Goal: Transaction & Acquisition: Purchase product/service

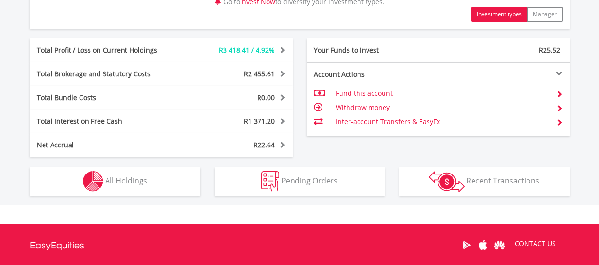
scroll to position [518, 0]
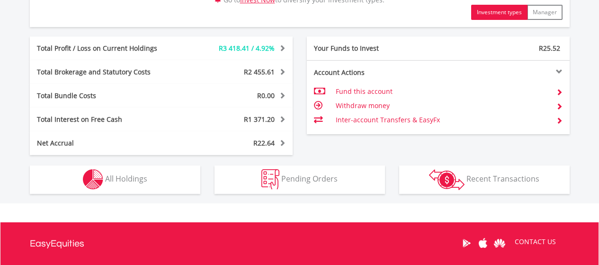
drag, startPoint x: 603, startPoint y: 76, endPoint x: 591, endPoint y: 223, distance: 147.3
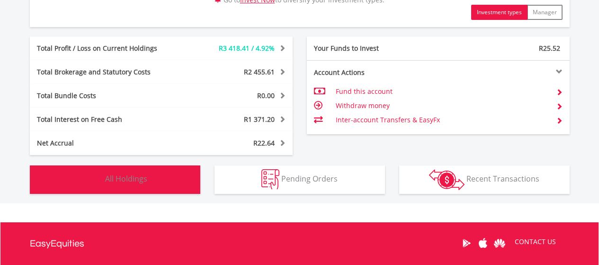
click at [132, 176] on span "All Holdings" at bounding box center [126, 178] width 42 height 10
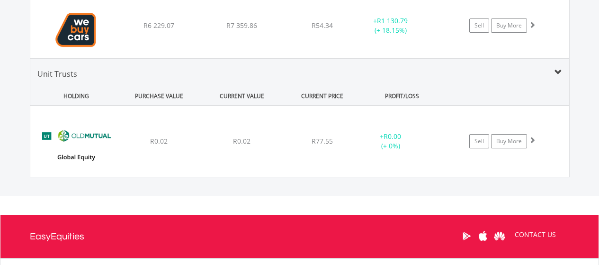
scroll to position [1613, 0]
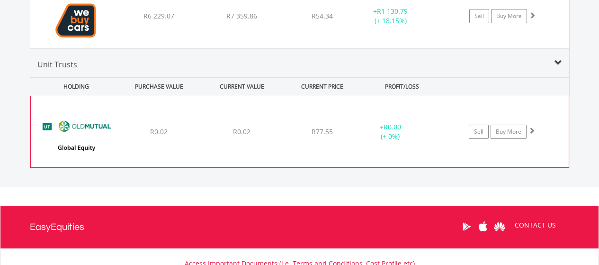
click at [533, 128] on span at bounding box center [532, 130] width 7 height 7
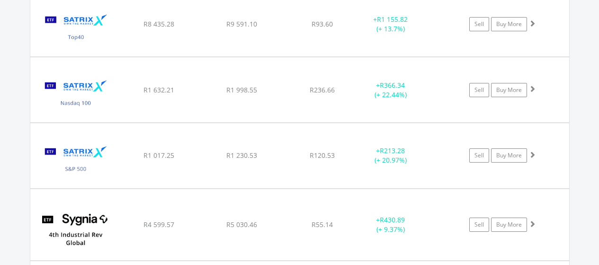
scroll to position [1269, 0]
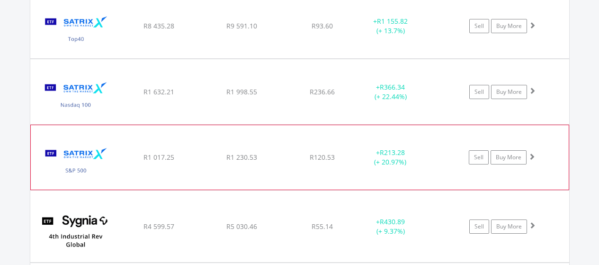
click at [530, 154] on span at bounding box center [532, 156] width 7 height 7
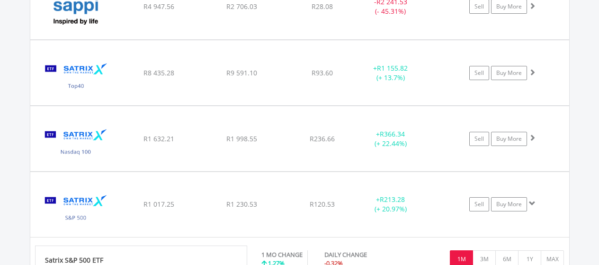
scroll to position [1226, 0]
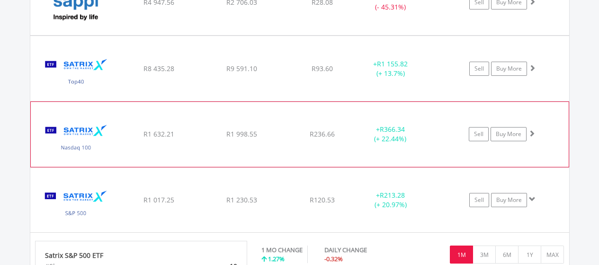
click at [531, 130] on span at bounding box center [532, 133] width 7 height 7
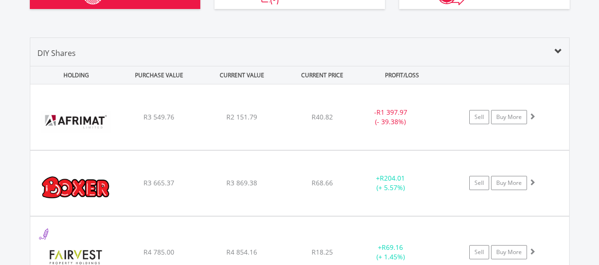
scroll to position [749, 0]
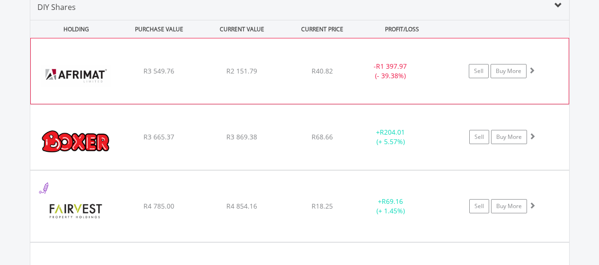
click at [532, 68] on span at bounding box center [532, 70] width 7 height 7
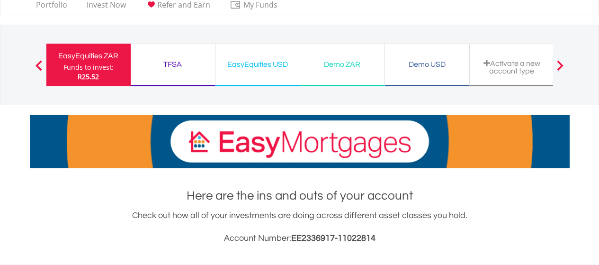
scroll to position [0, 0]
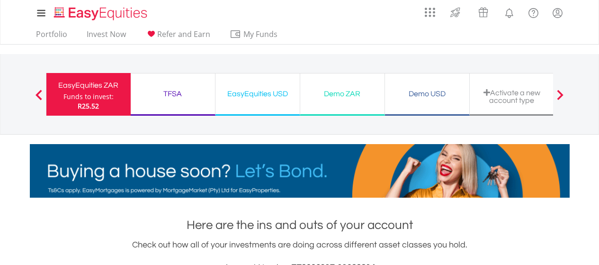
click at [171, 91] on div "TFSA" at bounding box center [172, 93] width 73 height 13
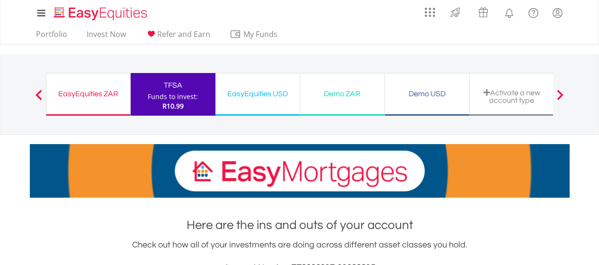
click at [70, 90] on div "EasyEquities ZAR" at bounding box center [88, 93] width 72 height 13
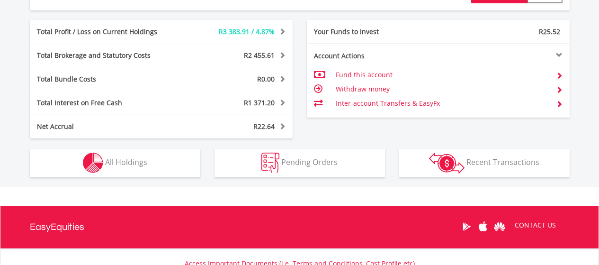
scroll to position [538, 0]
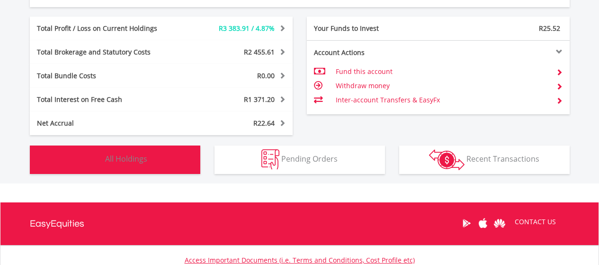
click at [117, 156] on span "All Holdings" at bounding box center [126, 158] width 42 height 10
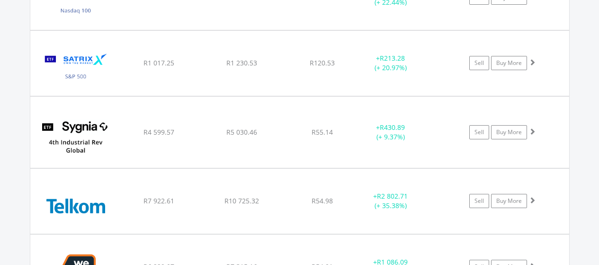
scroll to position [1377, 0]
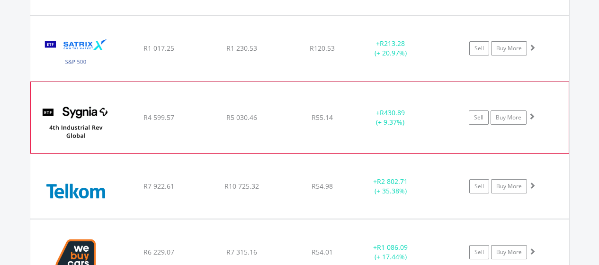
click at [532, 113] on span at bounding box center [532, 116] width 7 height 7
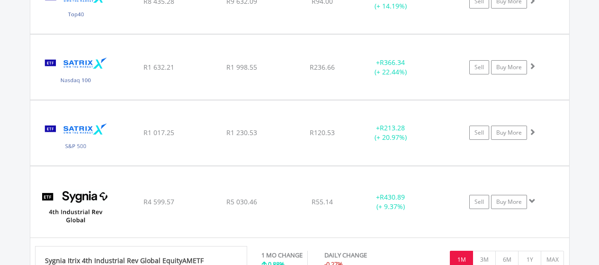
scroll to position [1299, 0]
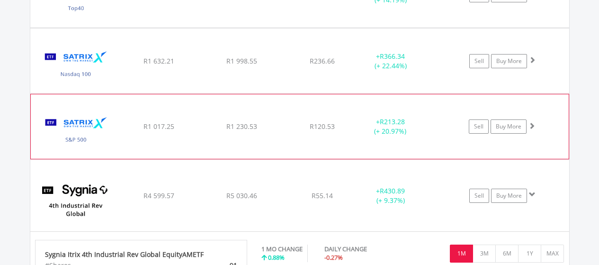
click at [533, 122] on span at bounding box center [532, 125] width 7 height 7
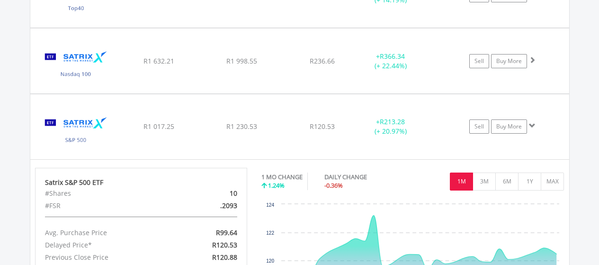
scroll to position [1315, 0]
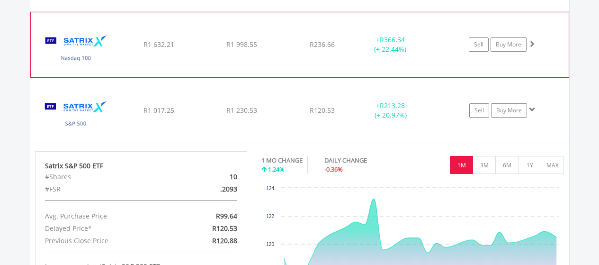
click at [531, 42] on span at bounding box center [532, 43] width 7 height 7
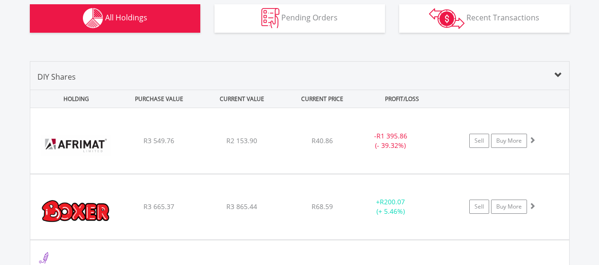
scroll to position [682, 0]
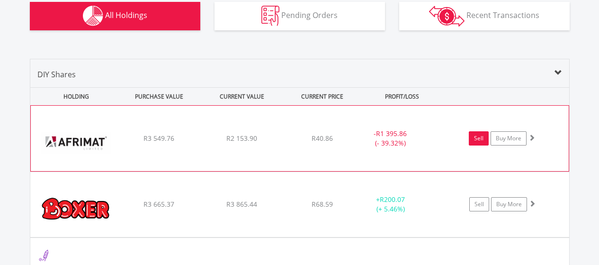
click at [476, 137] on link "Sell" at bounding box center [479, 138] width 20 height 14
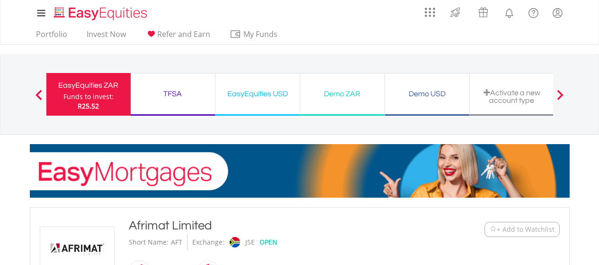
type input "*******"
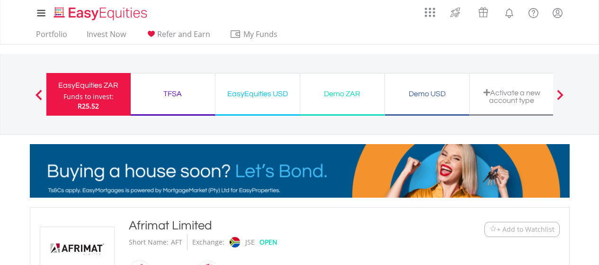
type input "******"
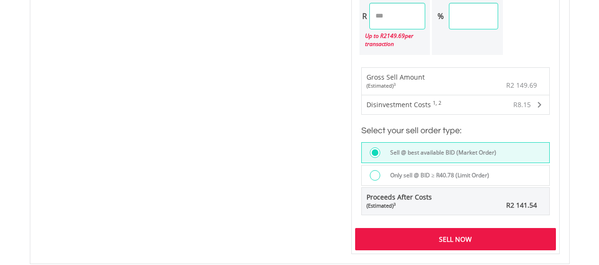
scroll to position [637, 0]
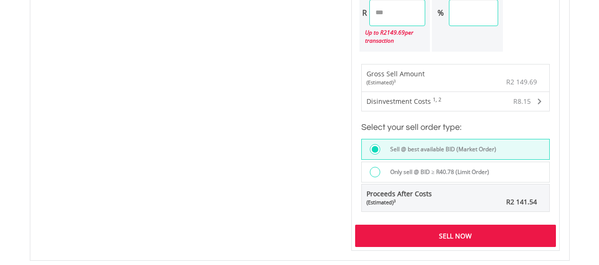
click at [461, 231] on div "Sell Now" at bounding box center [455, 236] width 201 height 22
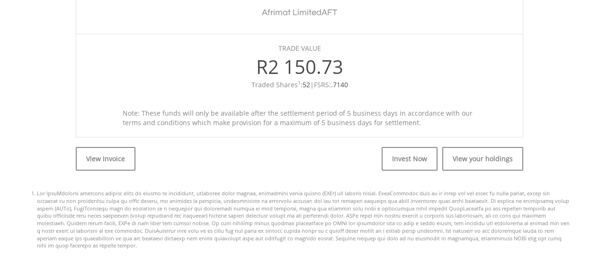
scroll to position [340, 0]
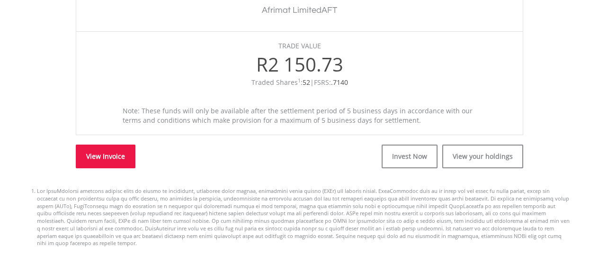
click at [99, 156] on link "View Invoice" at bounding box center [106, 156] width 60 height 24
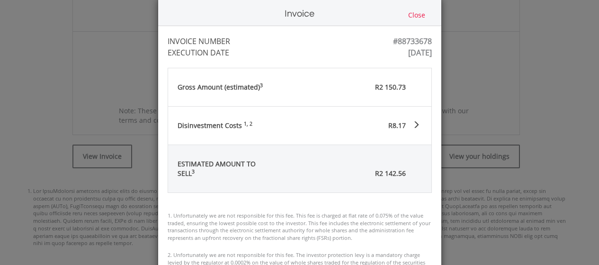
scroll to position [0, 0]
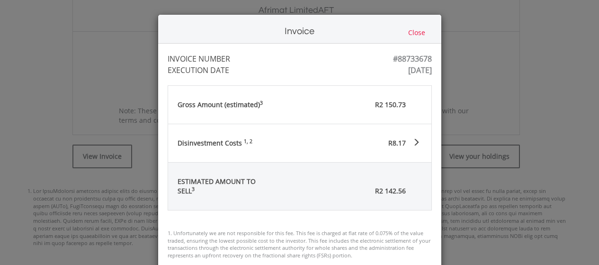
click at [416, 30] on button "Close" at bounding box center [416, 32] width 23 height 10
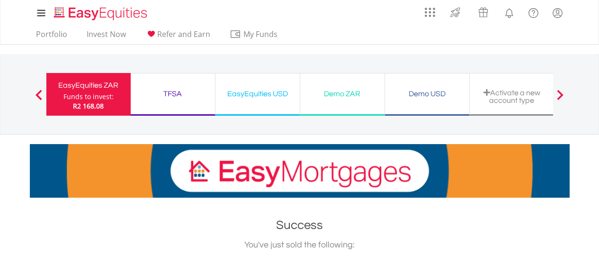
click at [93, 82] on div "EasyEquities ZAR" at bounding box center [88, 85] width 73 height 13
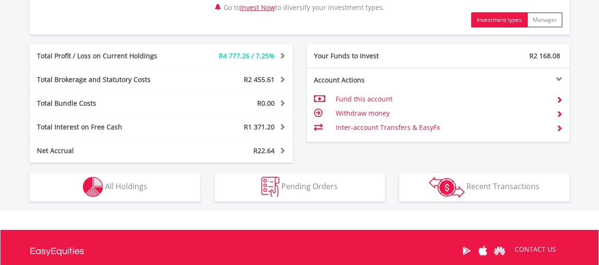
scroll to position [513, 0]
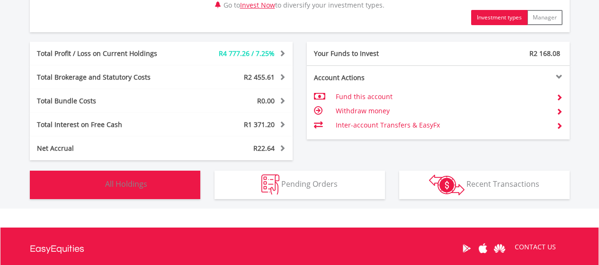
click at [125, 182] on span "All Holdings" at bounding box center [126, 184] width 42 height 10
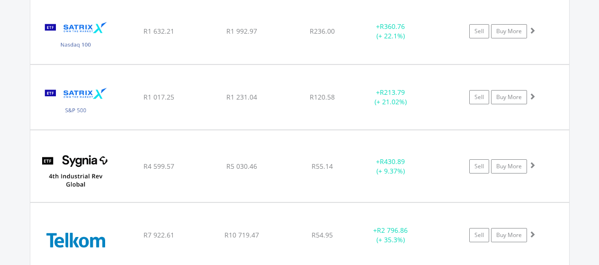
scroll to position [1273, 0]
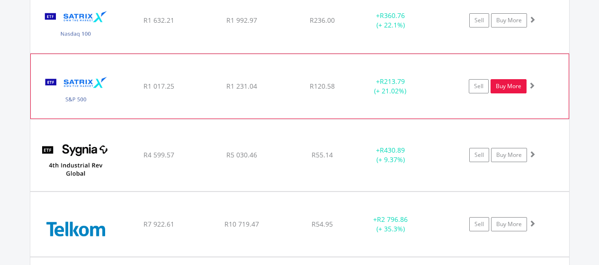
click at [508, 84] on link "Buy More" at bounding box center [509, 86] width 36 height 14
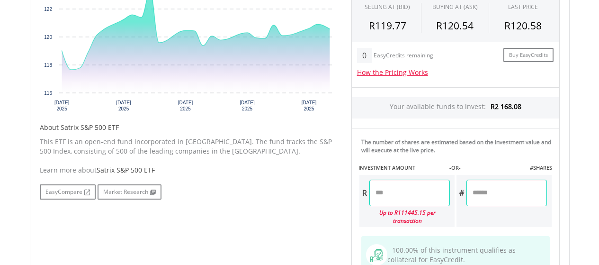
scroll to position [375, 0]
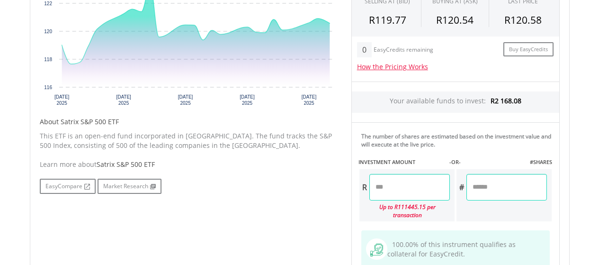
click at [402, 189] on input "number" at bounding box center [409, 187] width 81 height 27
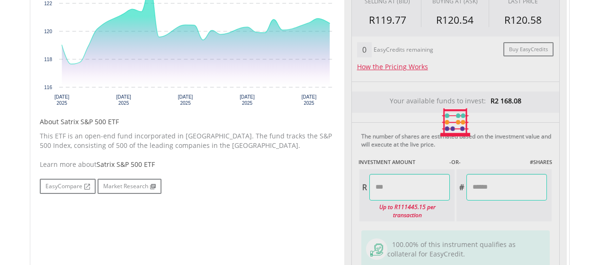
click at [504, 187] on div "Last Updated Price: 15-min. Delay* Price Update Cost: 2 Credits Request A Price…" at bounding box center [455, 122] width 223 height 368
type input "*******"
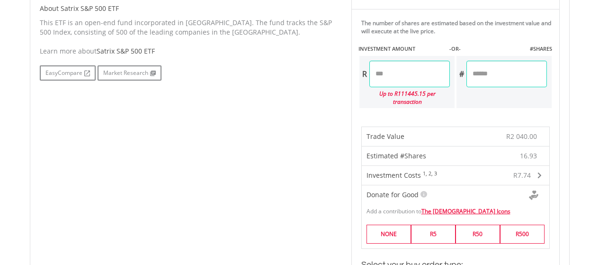
scroll to position [485, 0]
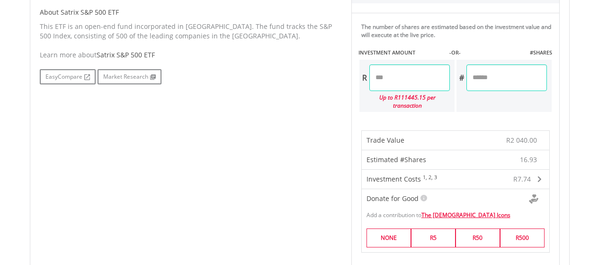
click at [390, 78] on input "*******" at bounding box center [409, 77] width 81 height 27
type input "*******"
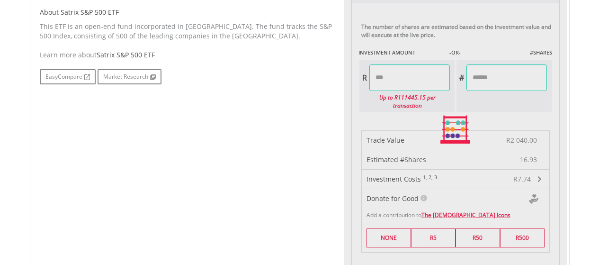
click at [505, 79] on div "Last Updated Price: 15-min. Delay* Price Update Cost: 2 Credits Request A Price…" at bounding box center [455, 129] width 223 height 601
type input "*******"
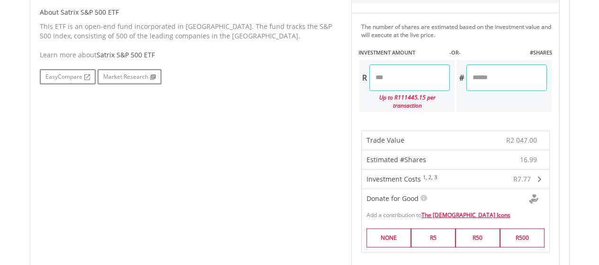
click at [391, 79] on input "*******" at bounding box center [409, 77] width 81 height 27
type input "*******"
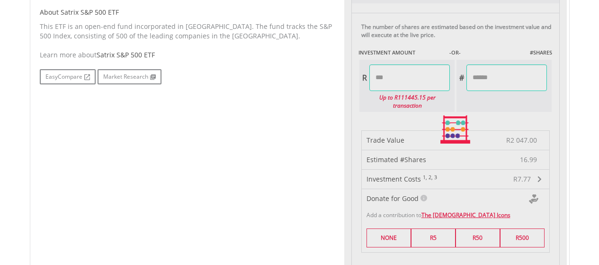
click at [504, 80] on div "Last Updated Price: 15-min. Delay* Price Update Cost: 2 Credits Request A Price…" at bounding box center [455, 129] width 223 height 601
type input "*******"
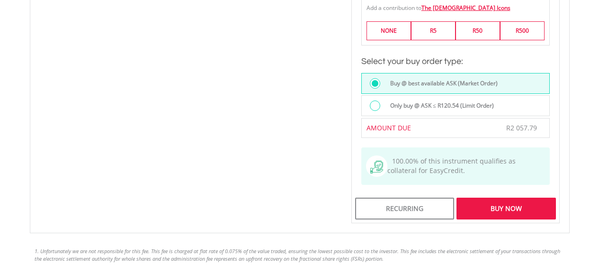
scroll to position [695, 0]
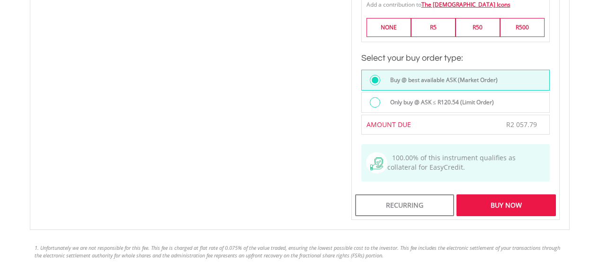
click at [474, 198] on div "Buy Now" at bounding box center [506, 205] width 99 height 22
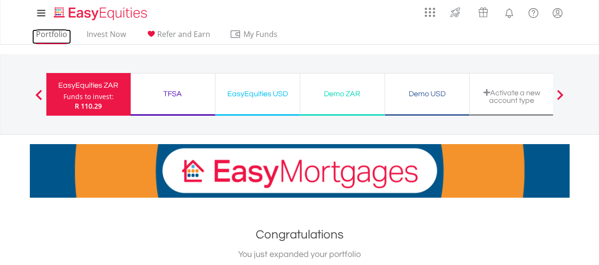
click at [52, 32] on link "Portfolio" at bounding box center [51, 36] width 39 height 15
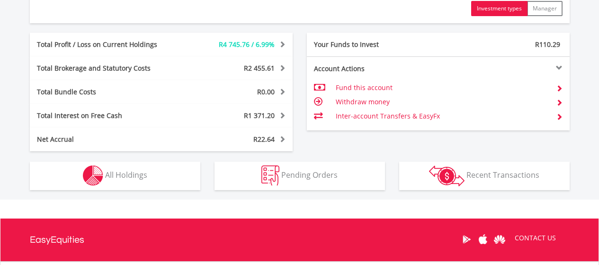
scroll to position [523, 0]
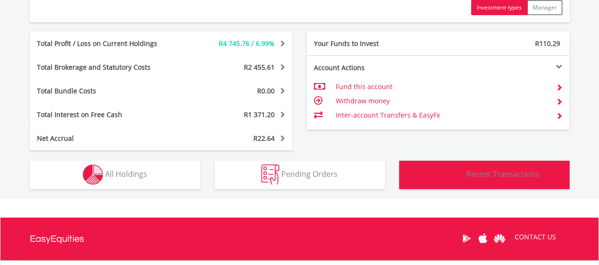
click at [513, 175] on span "Recent Transactions" at bounding box center [503, 174] width 73 height 10
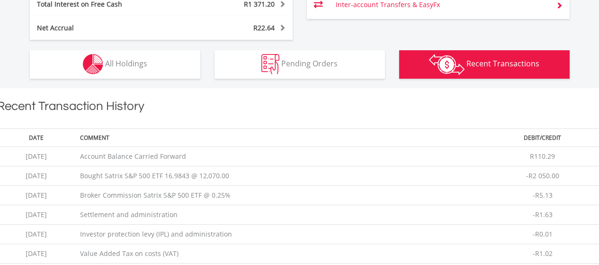
scroll to position [637, 0]
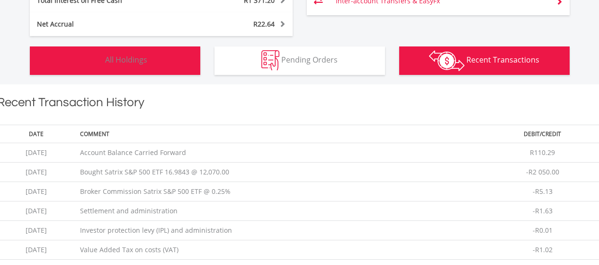
click at [141, 60] on span "All Holdings" at bounding box center [126, 59] width 42 height 10
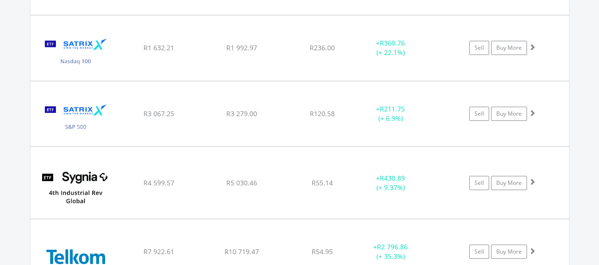
scroll to position [1241, 0]
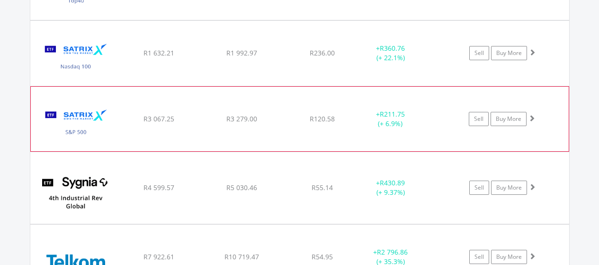
click at [532, 117] on span at bounding box center [532, 118] width 7 height 7
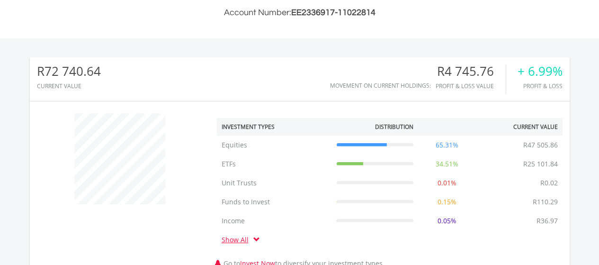
scroll to position [0, 0]
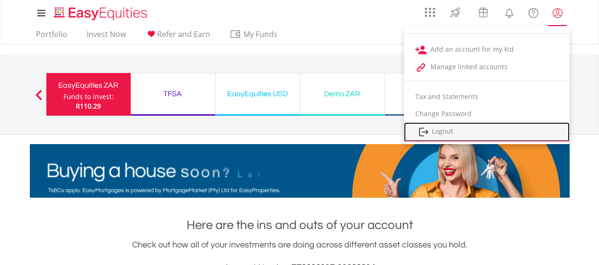
click at [447, 130] on link "Logout" at bounding box center [487, 131] width 166 height 19
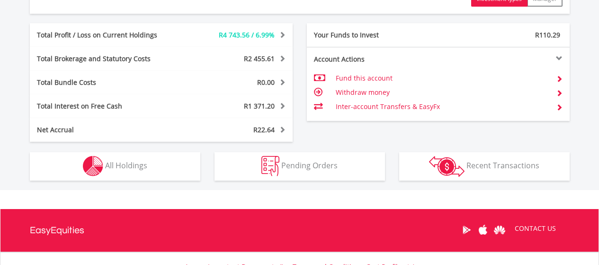
scroll to position [533, 0]
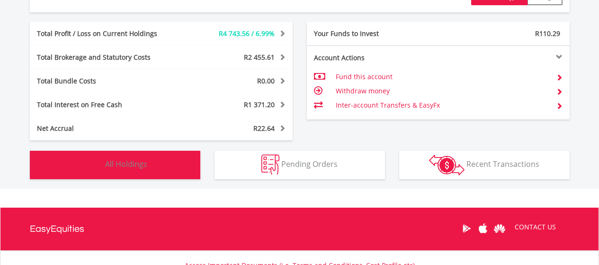
click at [139, 162] on span "All Holdings" at bounding box center [126, 164] width 42 height 10
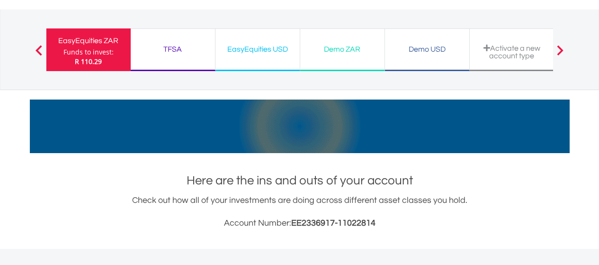
scroll to position [0, 0]
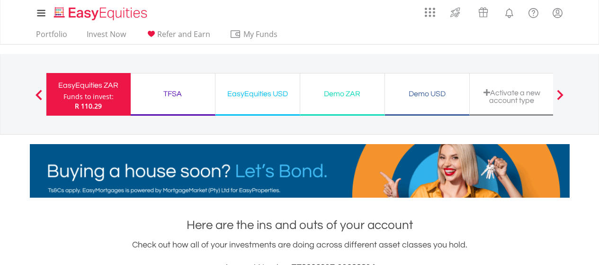
click at [173, 90] on div "TFSA" at bounding box center [172, 93] width 73 height 13
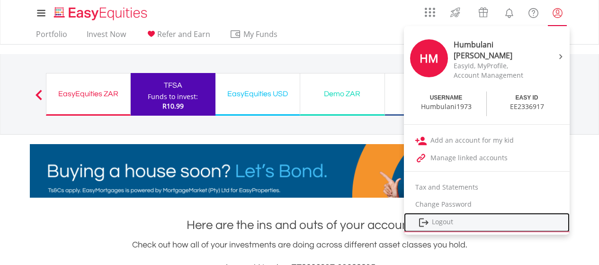
click at [436, 221] on link "Logout" at bounding box center [487, 222] width 166 height 19
